Goal: Task Accomplishment & Management: Manage account settings

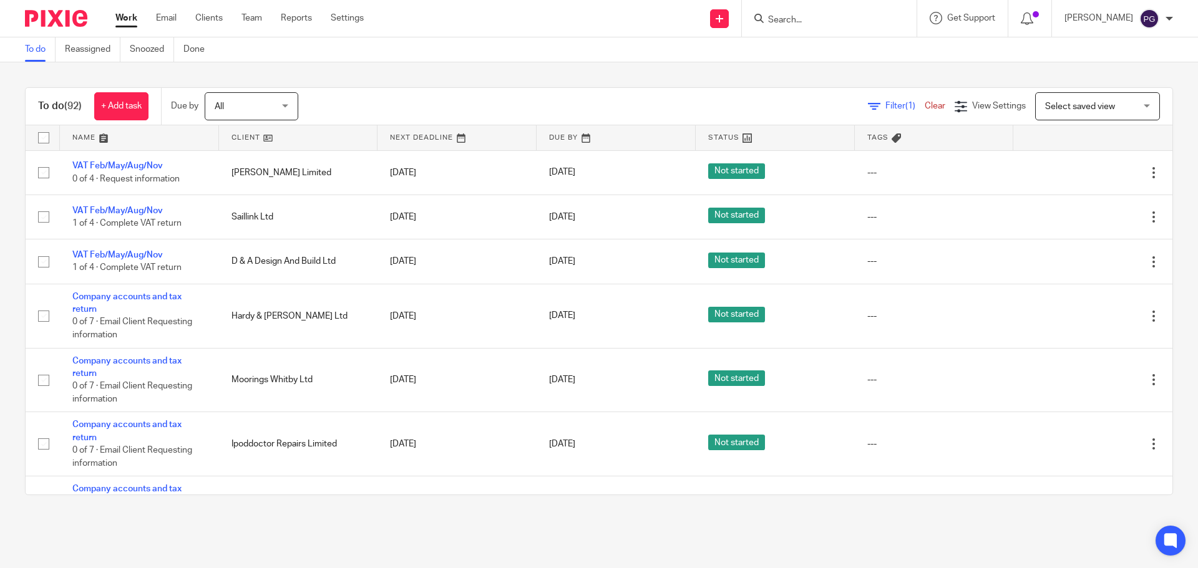
click at [885, 109] on span "Filter (1)" at bounding box center [904, 106] width 39 height 9
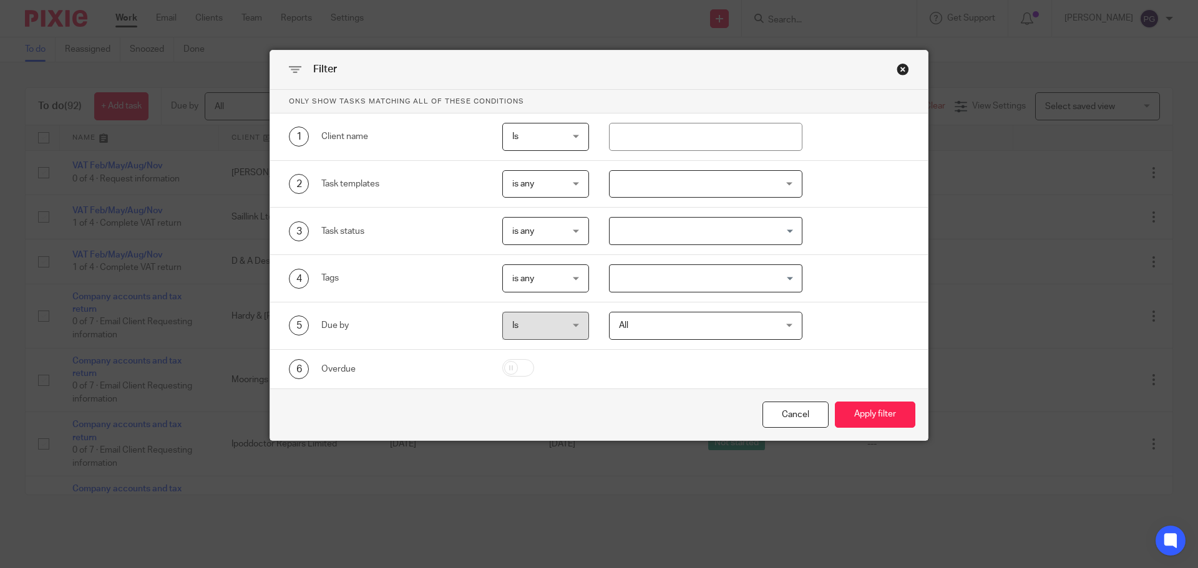
click at [701, 187] on div at bounding box center [706, 184] width 194 height 28
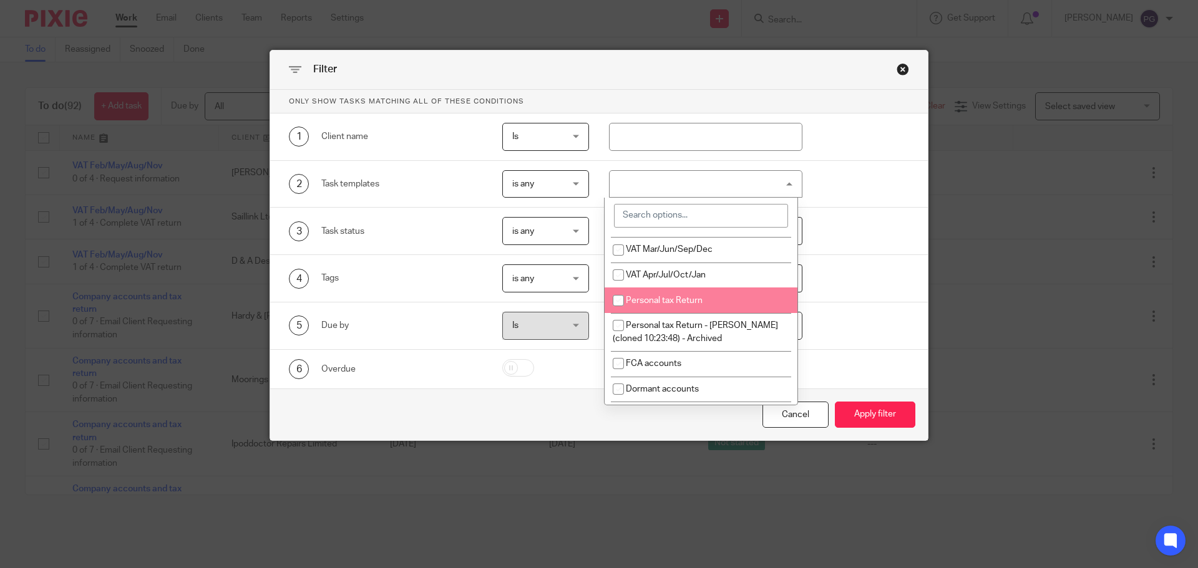
scroll to position [437, 0]
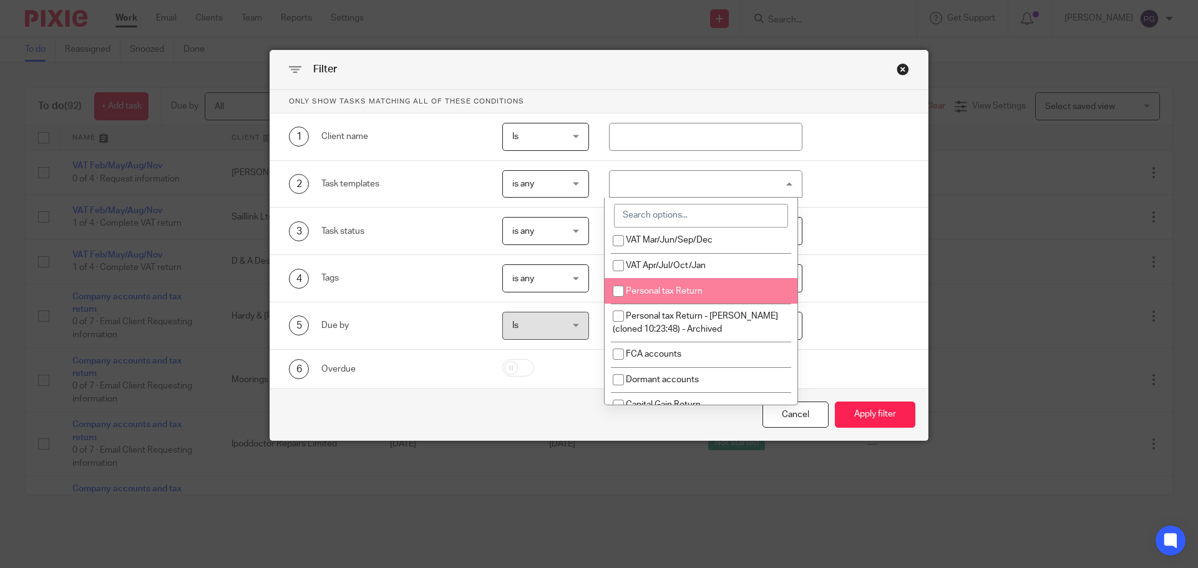
click at [684, 289] on span "Personal tax Return" at bounding box center [664, 291] width 77 height 9
checkbox input "true"
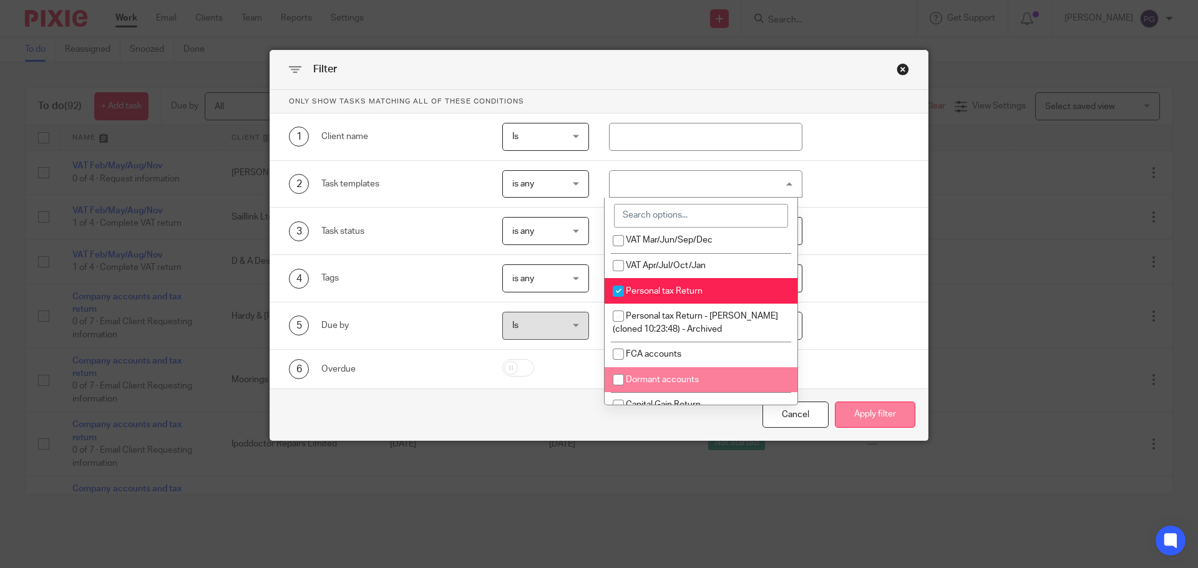
click at [878, 415] on button "Apply filter" at bounding box center [875, 415] width 80 height 27
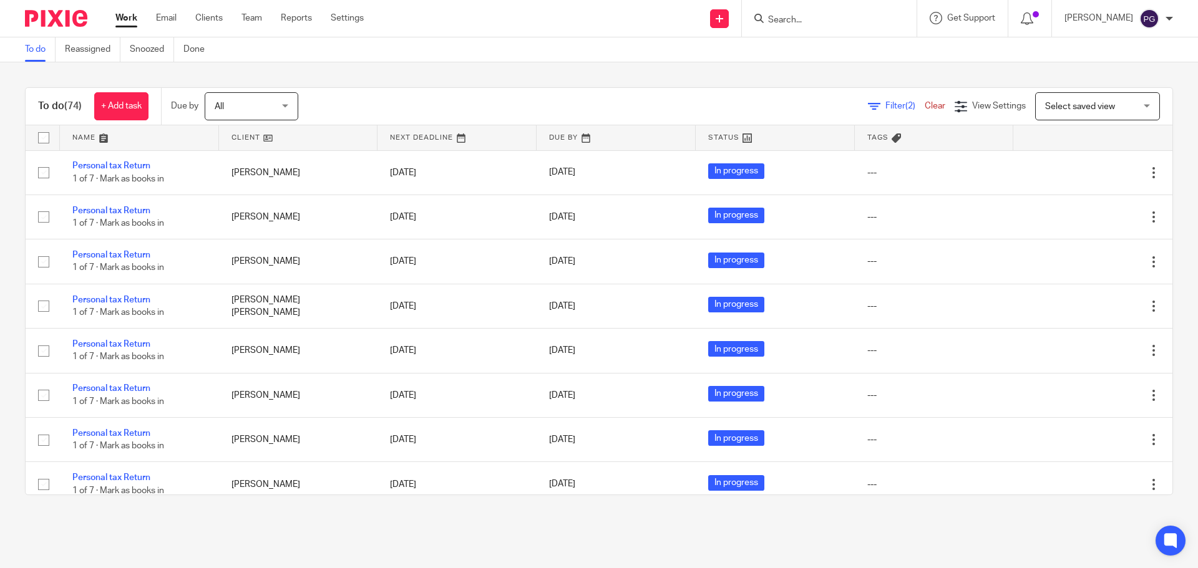
click at [854, 15] on input "Search" at bounding box center [823, 20] width 112 height 11
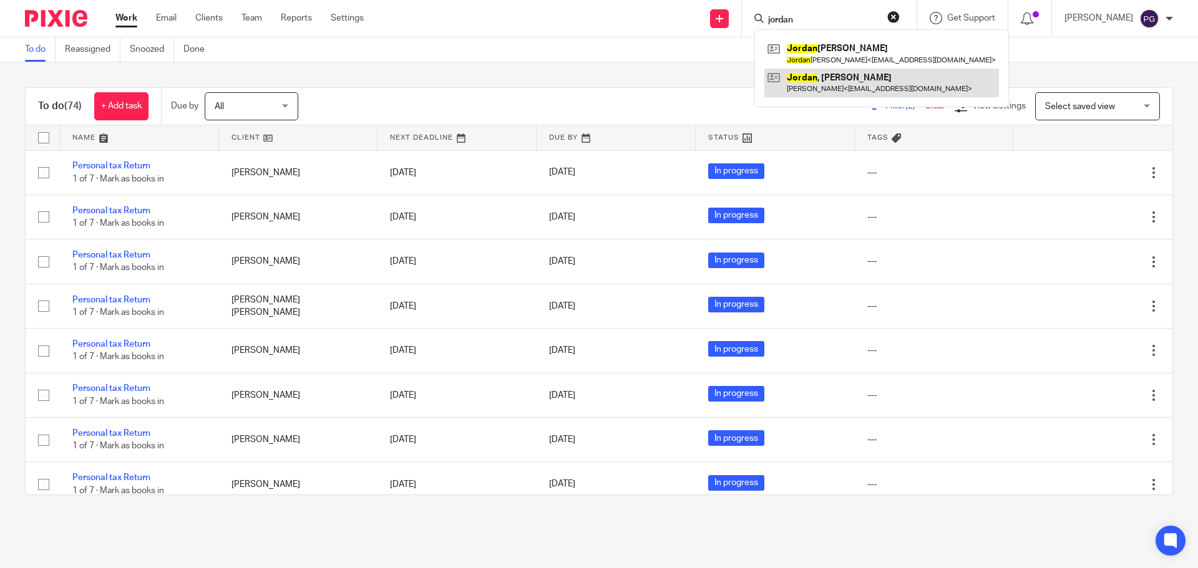
type input "jordan"
click at [845, 73] on link at bounding box center [881, 83] width 235 height 29
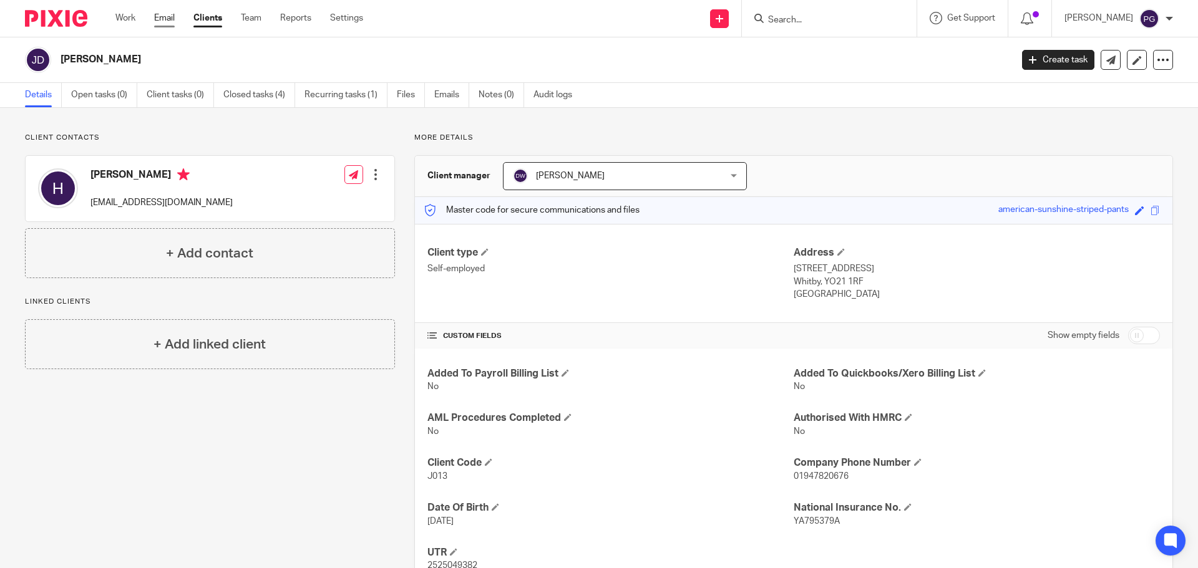
click at [166, 15] on link "Email" at bounding box center [164, 18] width 21 height 12
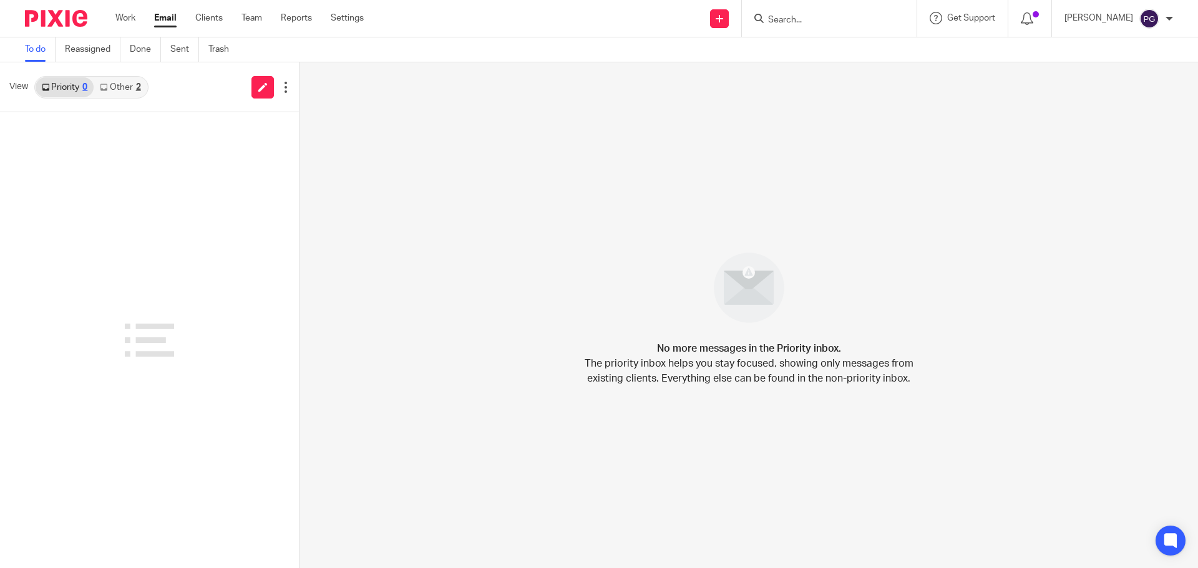
click at [107, 102] on div "View Priority 0 Other 2" at bounding box center [149, 87] width 299 height 50
click at [118, 77] on link "Other 2" at bounding box center [120, 87] width 53 height 20
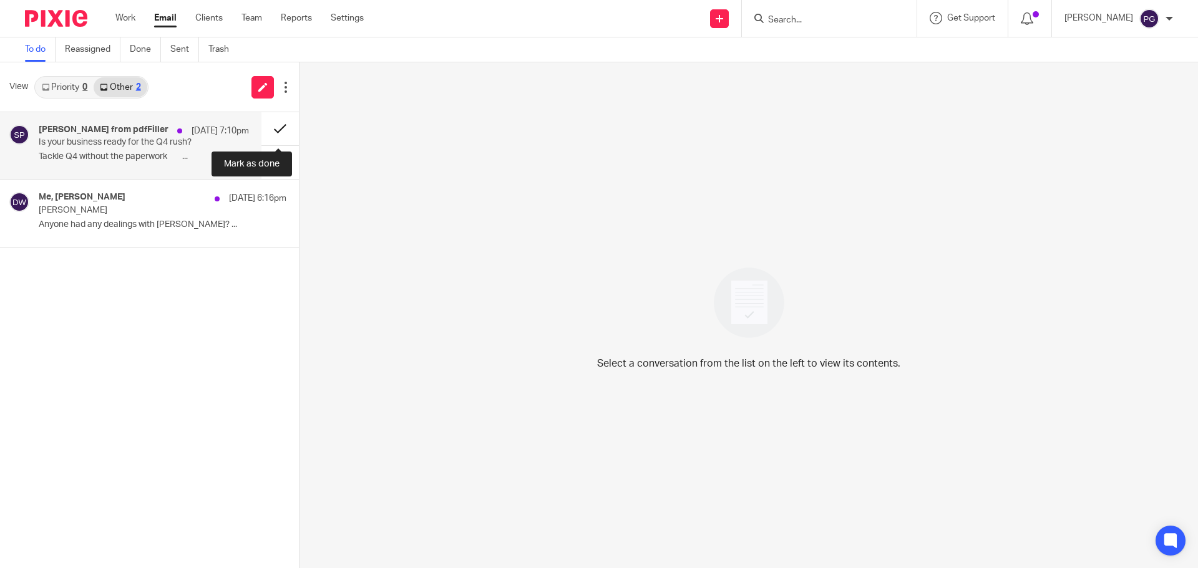
click at [287, 118] on button at bounding box center [279, 128] width 37 height 33
click at [283, 124] on button at bounding box center [279, 128] width 37 height 33
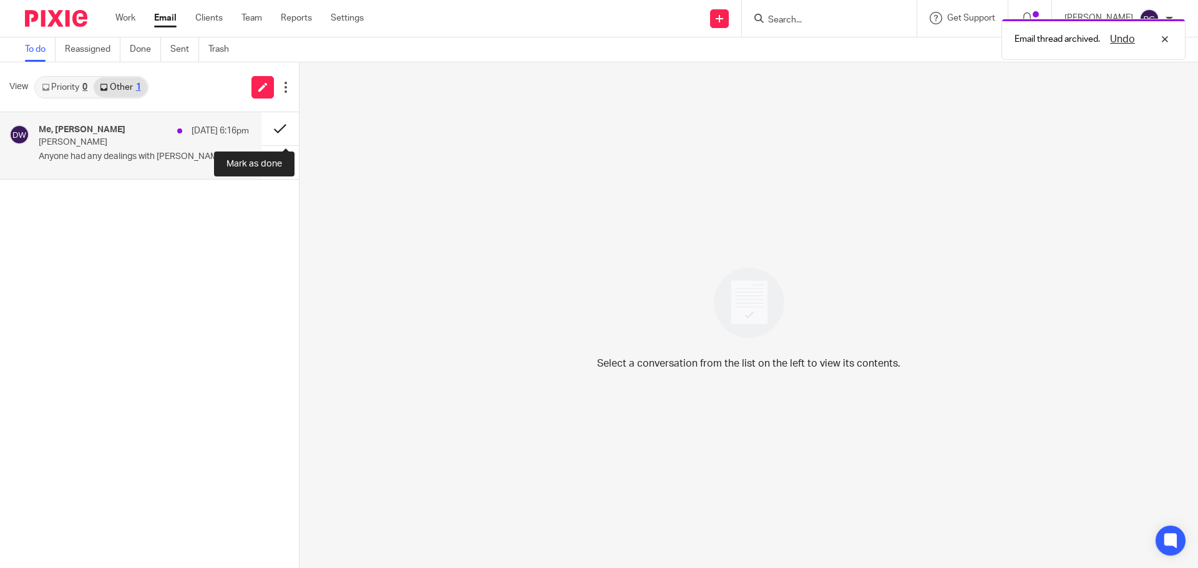
click at [282, 128] on button at bounding box center [279, 128] width 37 height 33
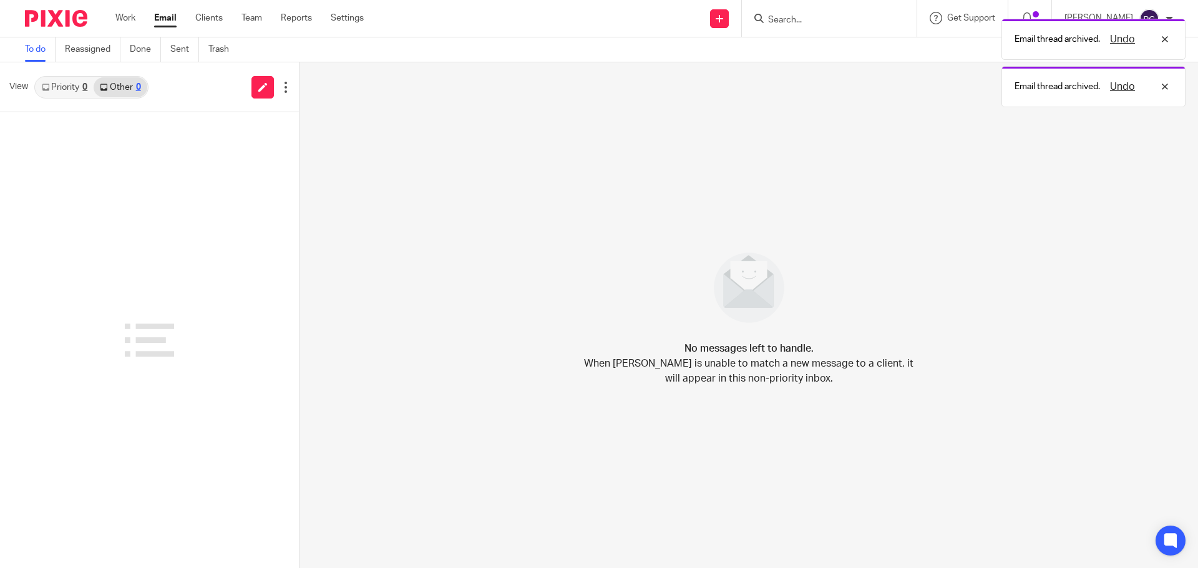
click at [811, 24] on div "Email thread archived. Undo Email thread archived. Undo" at bounding box center [892, 59] width 586 height 95
click at [805, 19] on div "Email thread archived. Undo Email thread archived. Undo" at bounding box center [892, 59] width 586 height 95
click at [805, 19] on input "Search" at bounding box center [823, 20] width 112 height 11
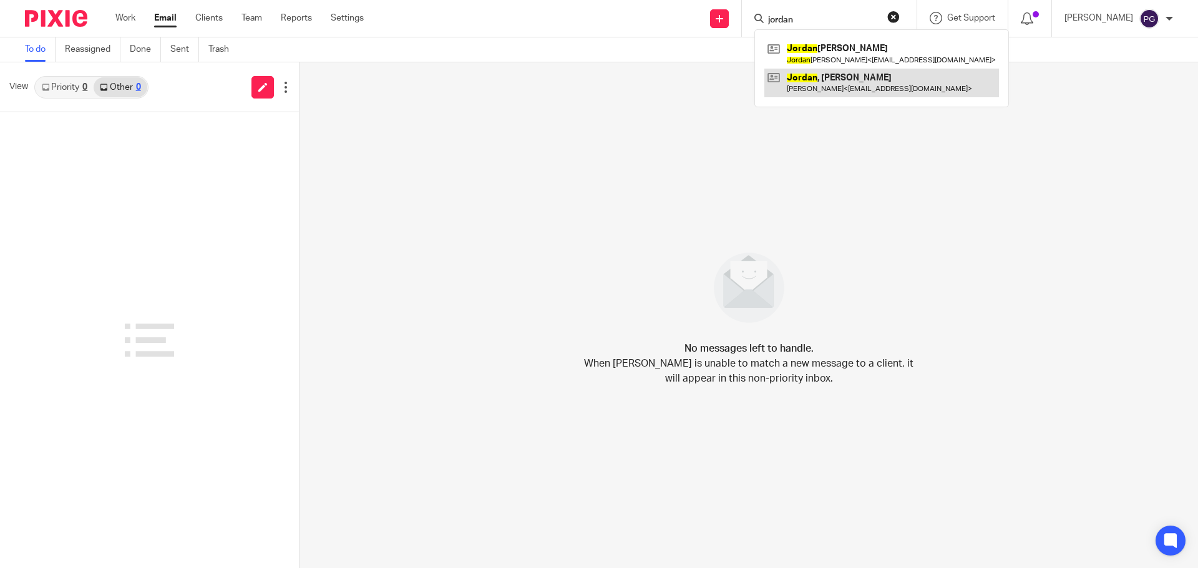
type input "jordan"
click at [833, 92] on link at bounding box center [881, 83] width 235 height 29
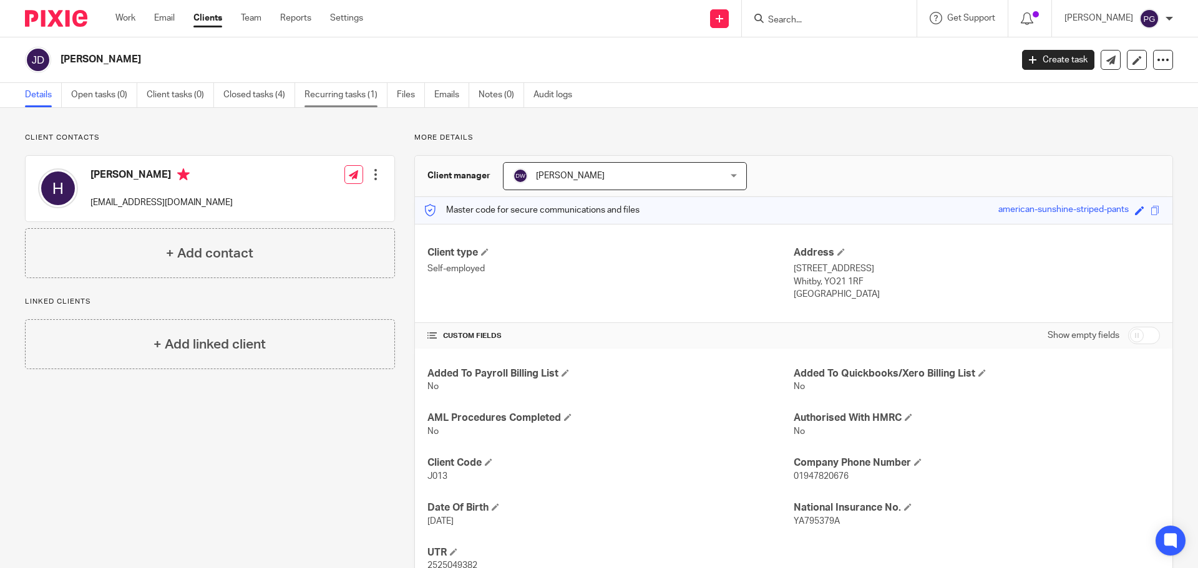
click at [333, 96] on link "Recurring tasks (1)" at bounding box center [345, 95] width 83 height 24
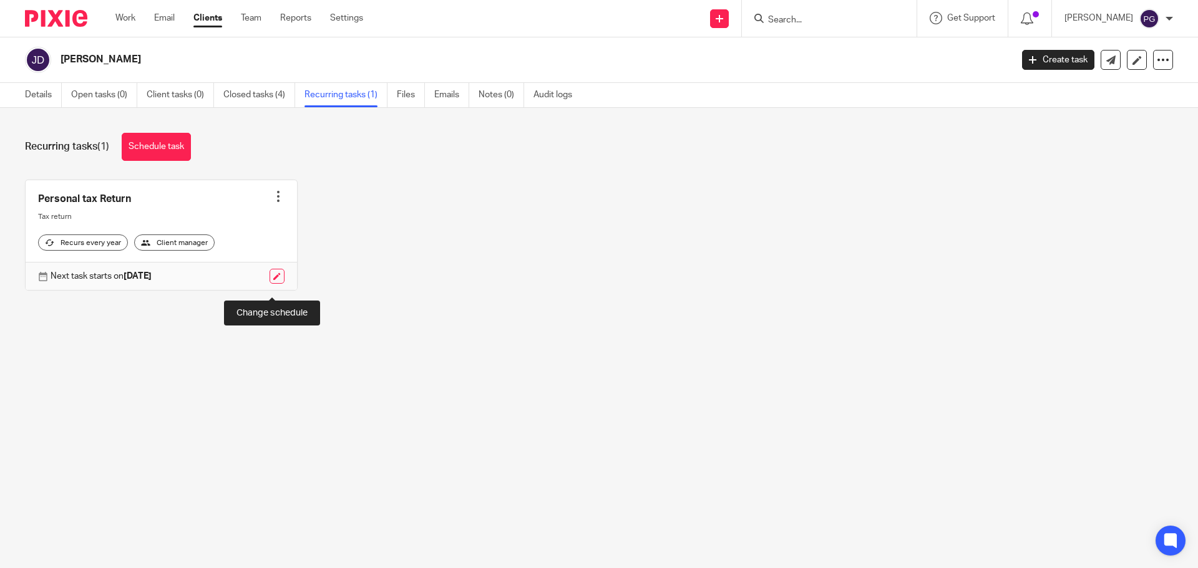
click at [269, 284] on link at bounding box center [276, 276] width 15 height 15
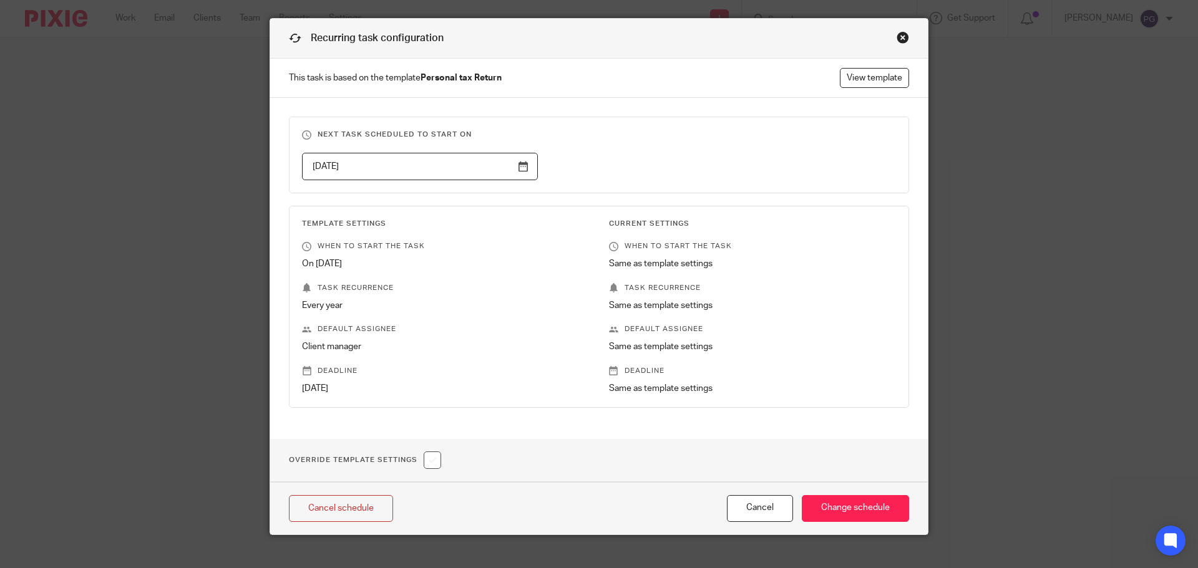
scroll to position [49, 0]
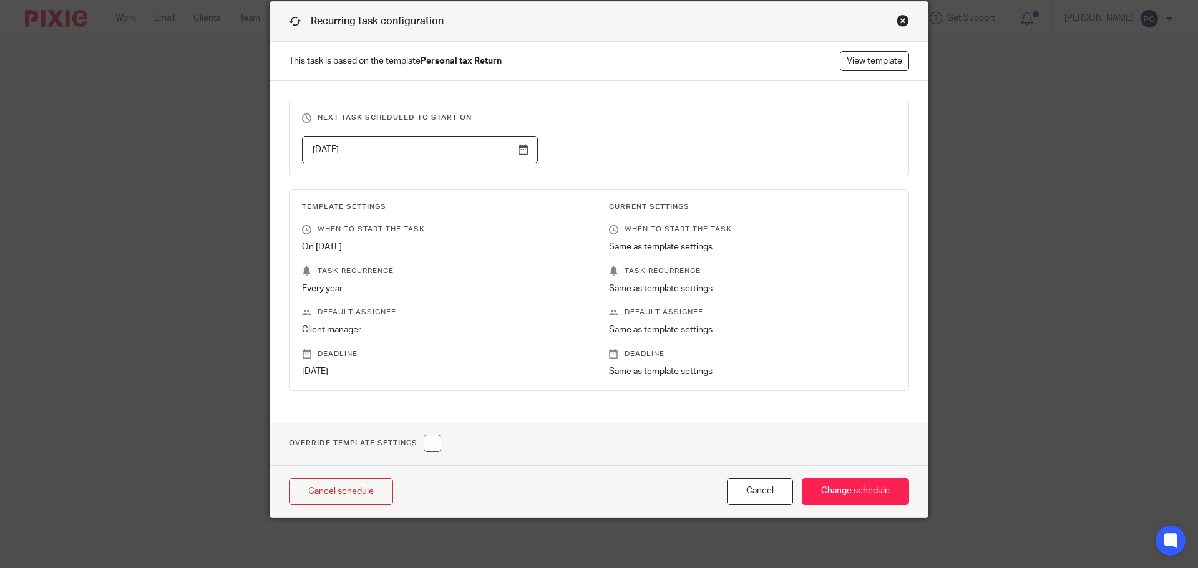
click at [903, 21] on div "Close this dialog window" at bounding box center [902, 20] width 12 height 12
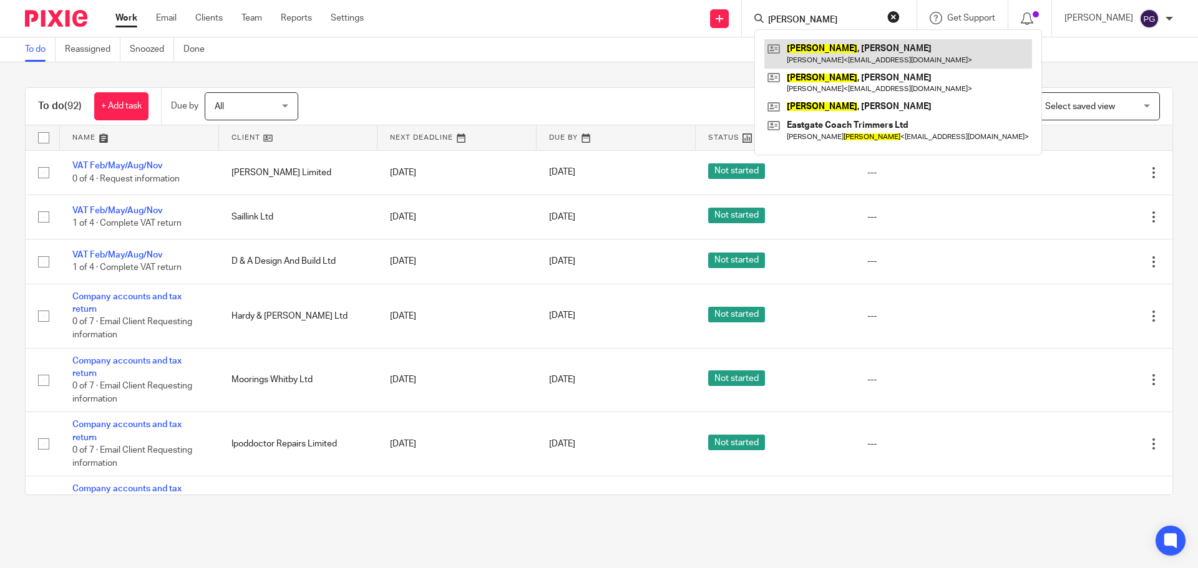
type input "fowler"
click at [831, 53] on link at bounding box center [898, 53] width 268 height 29
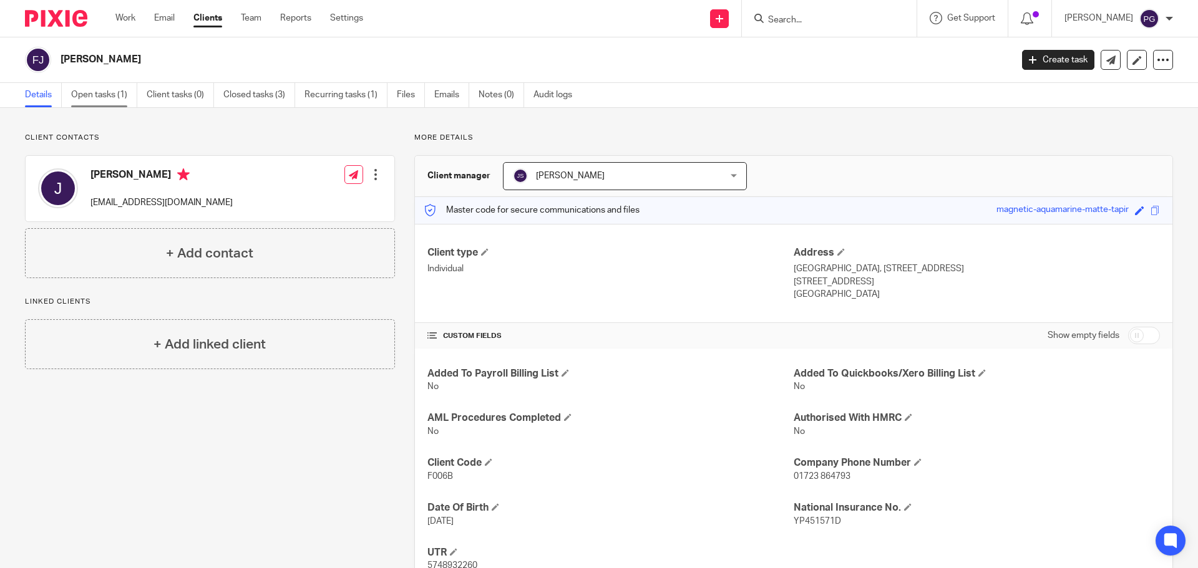
click at [88, 96] on link "Open tasks (1)" at bounding box center [104, 95] width 66 height 24
